Goal: Information Seeking & Learning: Learn about a topic

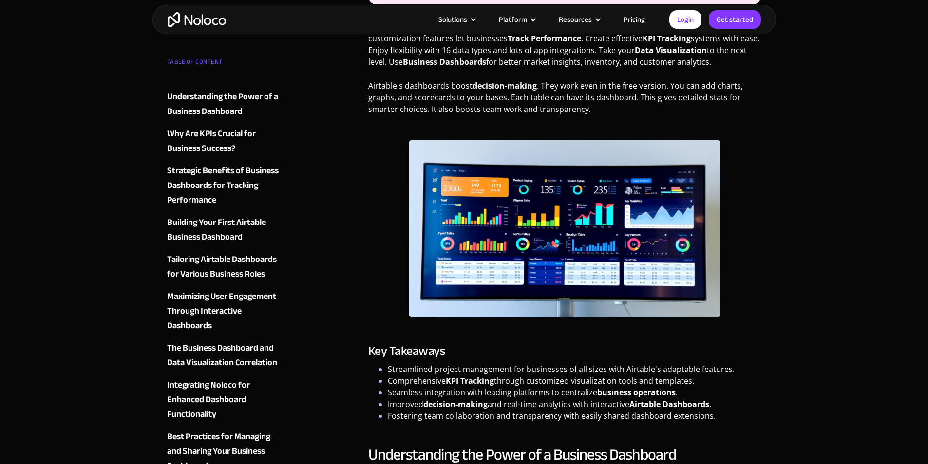
scroll to position [487, 0]
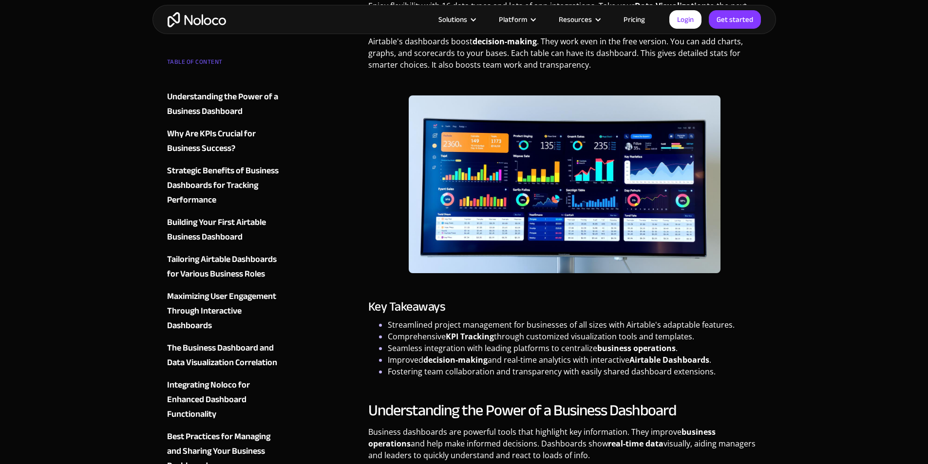
click at [638, 19] on link "Pricing" at bounding box center [634, 19] width 46 height 13
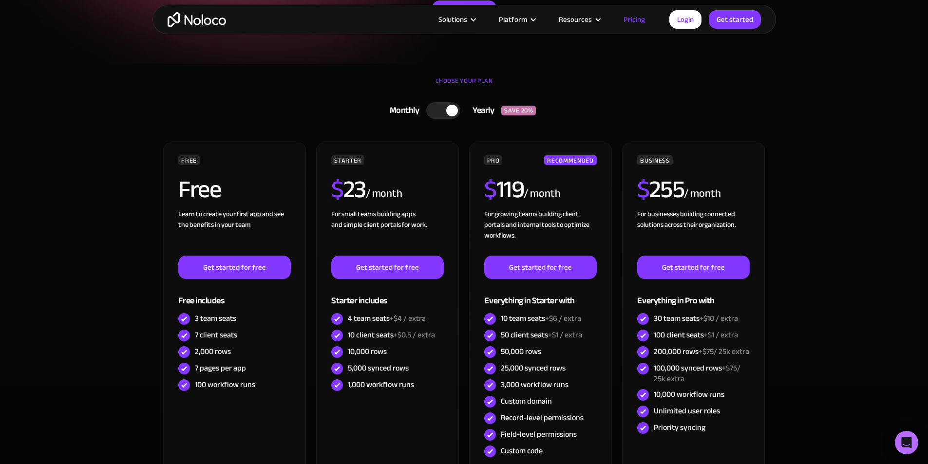
scroll to position [195, 0]
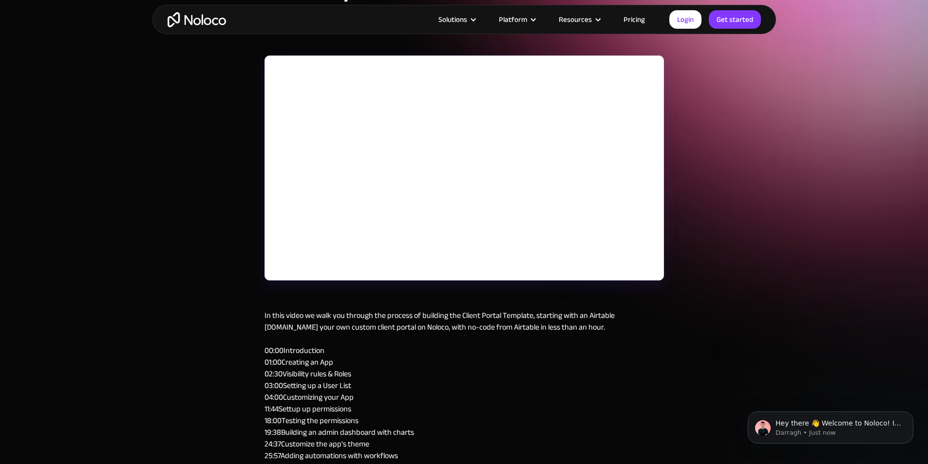
scroll to position [97, 0]
